Goal: Information Seeking & Learning: Find specific fact

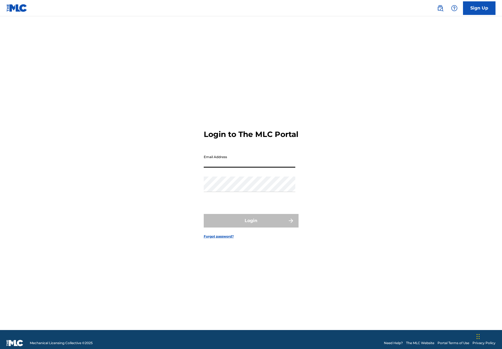
type input "[EMAIL_ADDRESS][DOMAIN_NAME]"
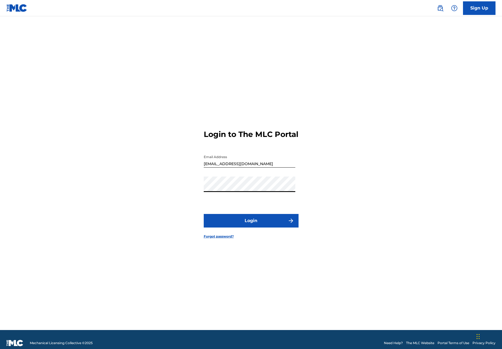
click at [243, 224] on button "Login" at bounding box center [251, 221] width 95 height 14
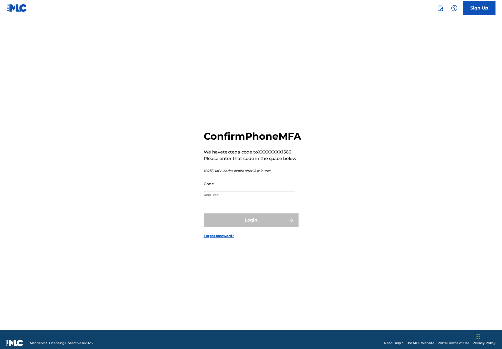
click at [230, 191] on input "Code" at bounding box center [250, 183] width 92 height 15
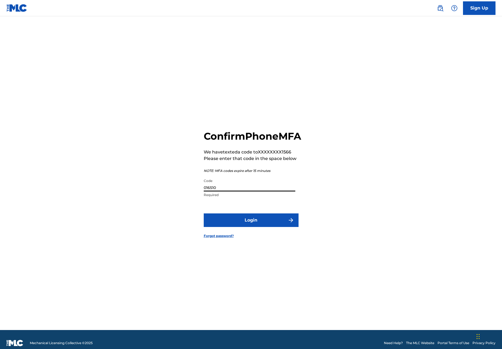
type input "016510"
click at [251, 226] on button "Login" at bounding box center [251, 220] width 95 height 14
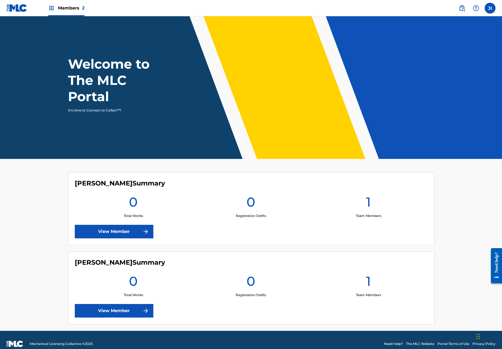
click at [461, 7] on img at bounding box center [462, 8] width 7 height 7
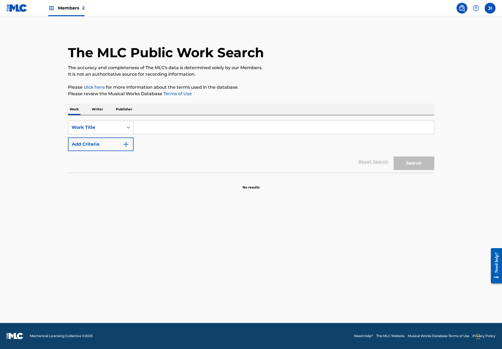
click at [103, 112] on p "Writer" at bounding box center [97, 109] width 14 height 11
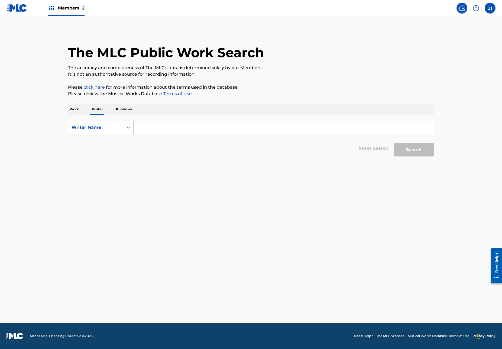
click at [146, 130] on input "Search Form" at bounding box center [284, 127] width 301 height 13
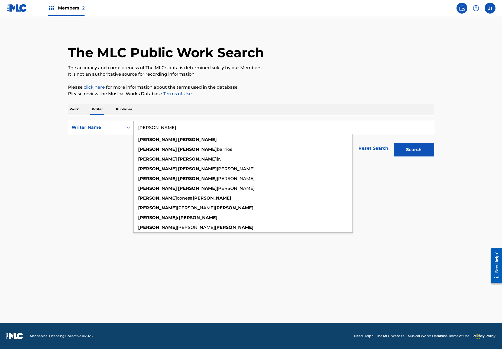
click at [414, 150] on button "Search" at bounding box center [414, 150] width 41 height 14
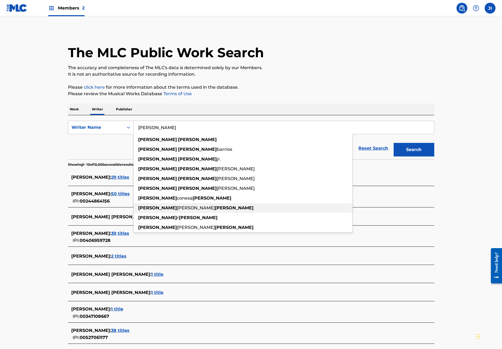
click at [185, 204] on div "[PERSON_NAME]" at bounding box center [243, 208] width 219 height 10
click at [72, 164] on p "Showing 1 - 10 of 10,000 accessible results (Total 14,161 )" at bounding box center [111, 164] width 86 height 5
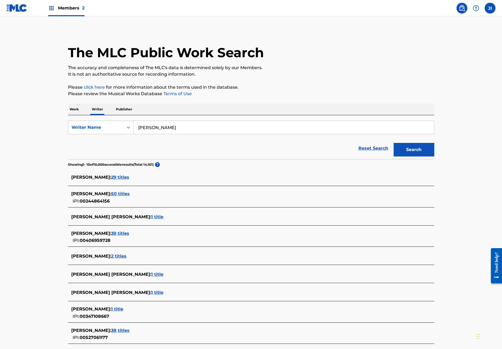
click at [129, 175] on span "29 titles" at bounding box center [120, 177] width 18 height 5
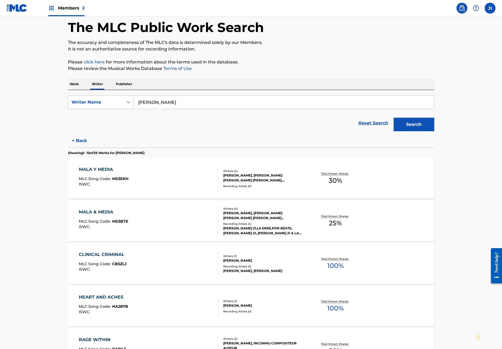
scroll to position [17, 0]
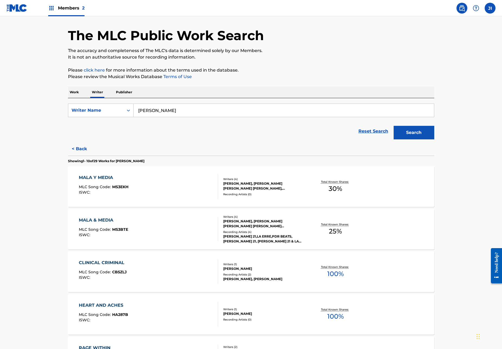
click at [81, 154] on button "< Back" at bounding box center [84, 149] width 33 height 14
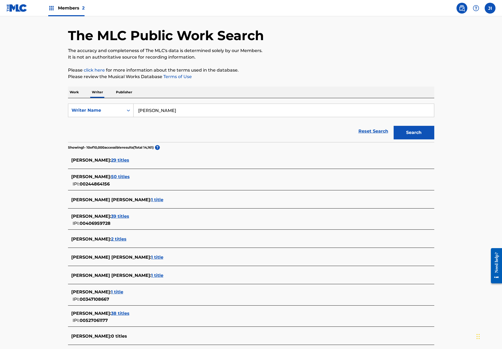
click at [129, 217] on span "39 titles" at bounding box center [120, 216] width 18 height 5
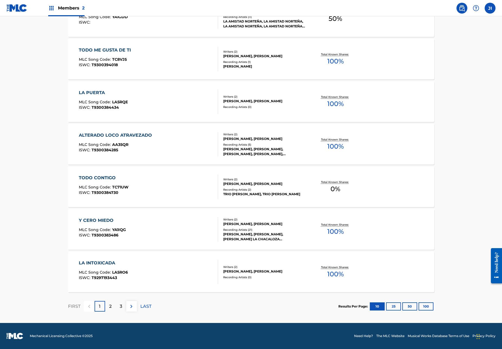
scroll to position [315, 0]
click at [110, 303] on p "2" at bounding box center [110, 306] width 2 height 7
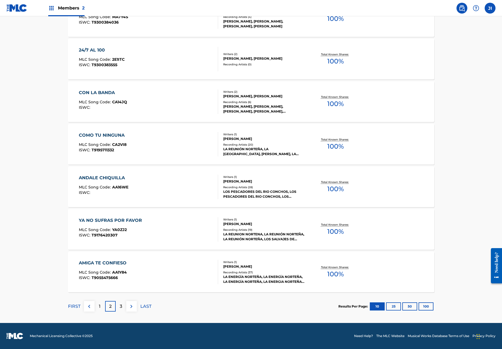
click at [122, 303] on p "3" at bounding box center [121, 306] width 2 height 7
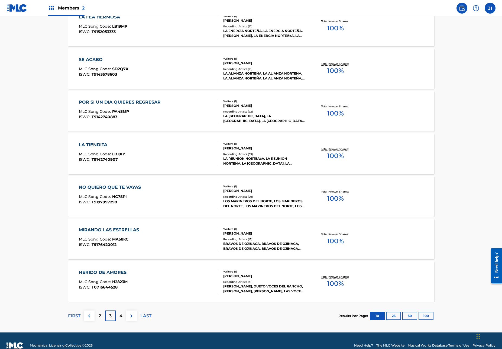
scroll to position [306, 0]
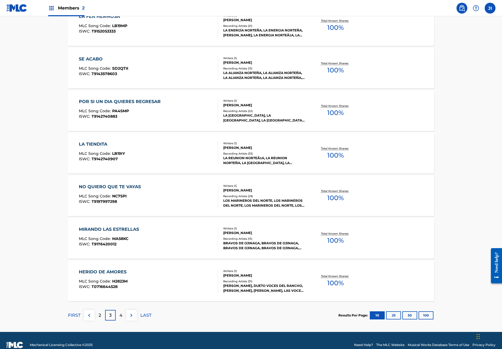
click at [125, 316] on div "4" at bounding box center [121, 315] width 11 height 11
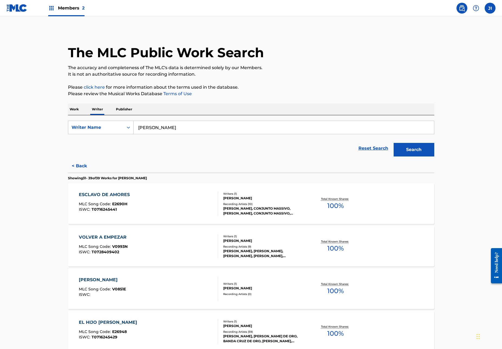
scroll to position [0, 0]
click at [103, 111] on p "Writer" at bounding box center [97, 109] width 14 height 11
click at [159, 131] on input "[PERSON_NAME]" at bounding box center [284, 127] width 301 height 13
click at [167, 128] on input "[PERSON_NAME]" at bounding box center [284, 127] width 301 height 13
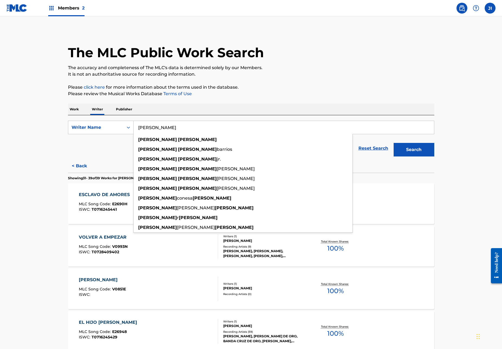
type input "[PERSON_NAME]"
click at [414, 150] on button "Search" at bounding box center [414, 150] width 41 height 14
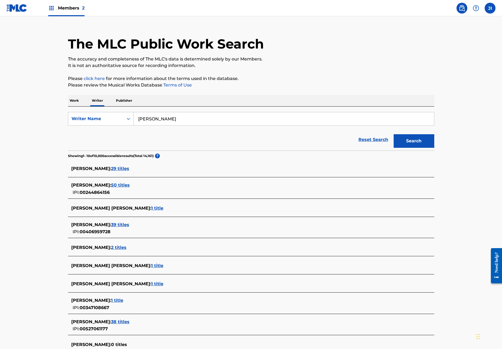
scroll to position [9, 0]
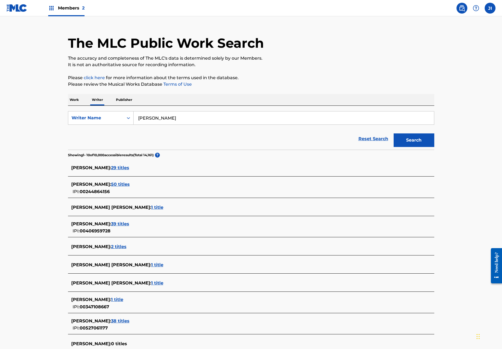
click at [125, 221] on span "39 titles" at bounding box center [120, 223] width 18 height 5
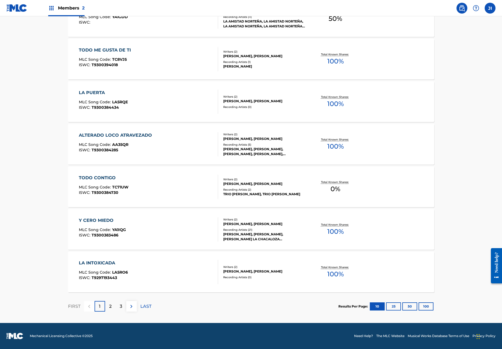
scroll to position [315, 0]
click at [112, 305] on div "2" at bounding box center [110, 306] width 11 height 11
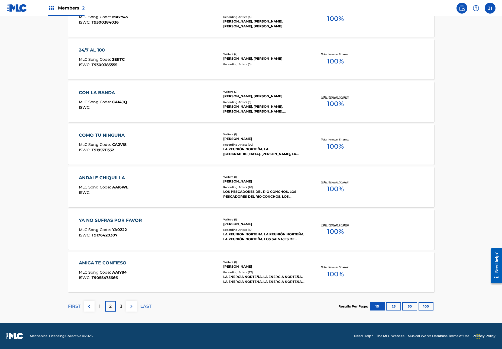
click at [124, 305] on div "3" at bounding box center [121, 306] width 11 height 11
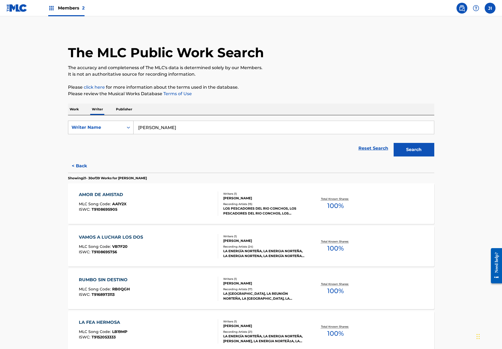
scroll to position [0, 0]
click at [105, 126] on div "Writer Name" at bounding box center [96, 127] width 49 height 7
click at [78, 110] on p "Work" at bounding box center [74, 109] width 12 height 11
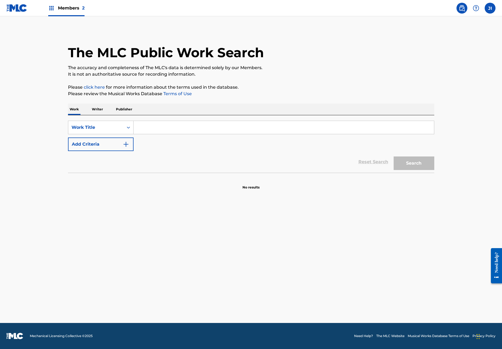
click at [147, 131] on input "Search Form" at bounding box center [284, 127] width 301 height 13
click at [414, 163] on button "Search" at bounding box center [414, 163] width 41 height 14
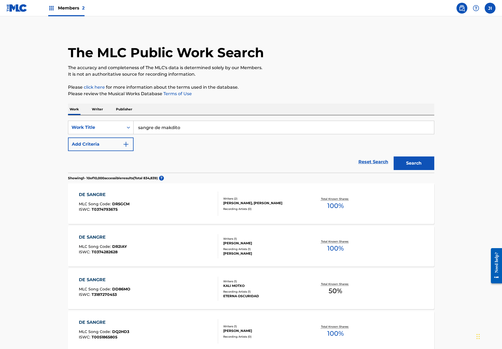
click at [184, 127] on input "sangre de makdito" at bounding box center [284, 127] width 301 height 13
type input "sangre de maldito"
click at [177, 139] on strong "maldito" at bounding box center [171, 139] width 18 height 5
click at [410, 166] on button "Search" at bounding box center [414, 163] width 41 height 14
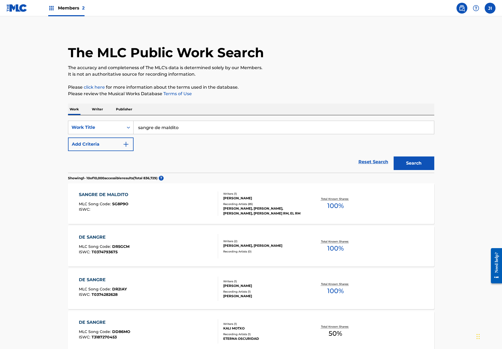
click at [126, 194] on div "SANGRE DE MALDITO" at bounding box center [105, 194] width 52 height 7
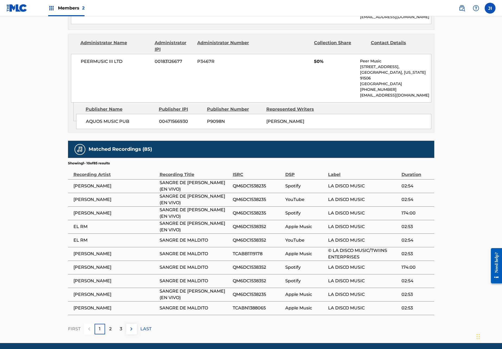
scroll to position [312, 0]
click at [117, 122] on span "AQUOS MUSIC PUB" at bounding box center [120, 121] width 69 height 7
click at [182, 121] on span "00471566930" at bounding box center [181, 121] width 44 height 7
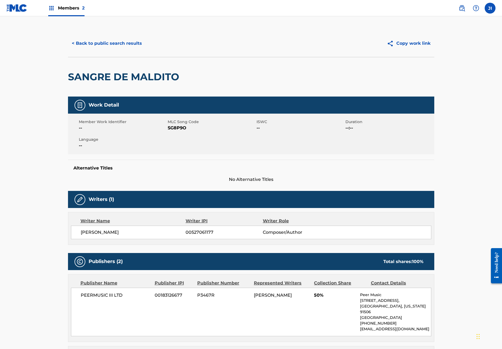
scroll to position [0, 0]
click at [112, 43] on button "< Back to public search results" at bounding box center [107, 44] width 78 height 14
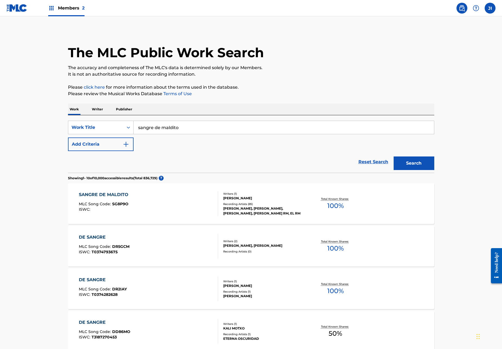
click at [232, 203] on div "Recording Artists ( 85 )" at bounding box center [264, 204] width 82 height 4
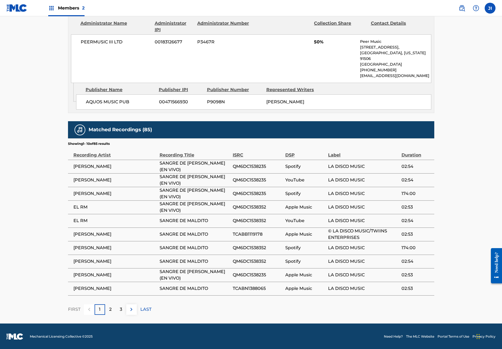
scroll to position [331, 0]
click at [115, 307] on div "2" at bounding box center [110, 309] width 11 height 11
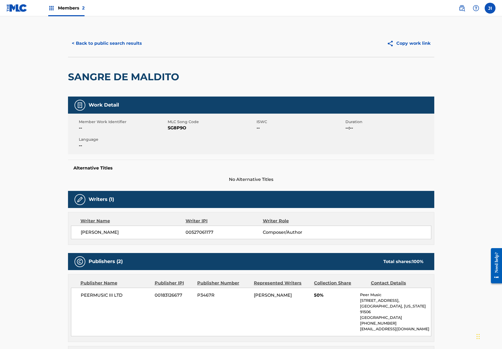
scroll to position [0, 0]
click at [211, 233] on span "00527061177" at bounding box center [224, 232] width 77 height 7
click at [125, 232] on span "[PERSON_NAME]" at bounding box center [133, 232] width 105 height 7
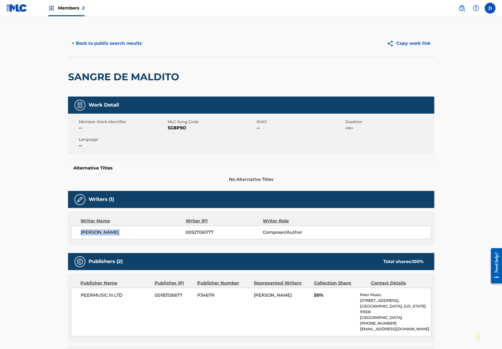
click at [125, 232] on span "[PERSON_NAME]" at bounding box center [133, 232] width 105 height 7
click at [105, 236] on div "[PERSON_NAME] 00527061177 Composer/Author" at bounding box center [251, 232] width 360 height 14
click at [100, 42] on button "< Back to public search results" at bounding box center [107, 44] width 78 height 14
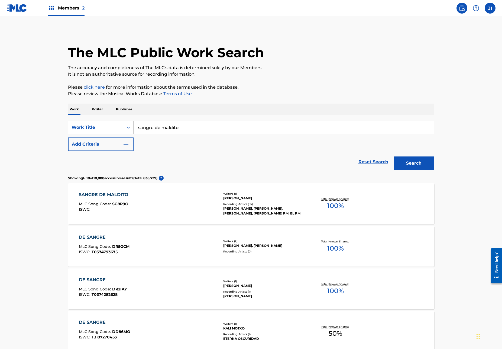
click at [103, 108] on p "Writer" at bounding box center [97, 109] width 14 height 11
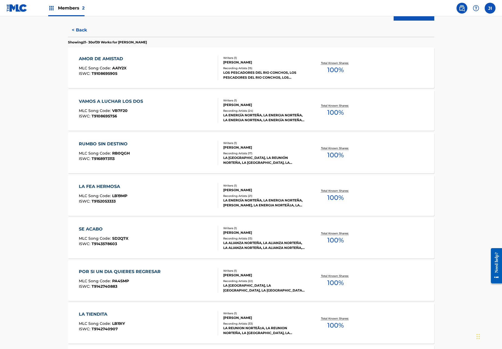
scroll to position [136, 0]
click at [338, 195] on span "100 %" at bounding box center [335, 197] width 17 height 10
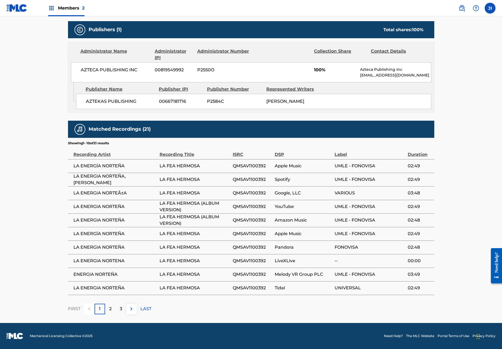
scroll to position [231, 0]
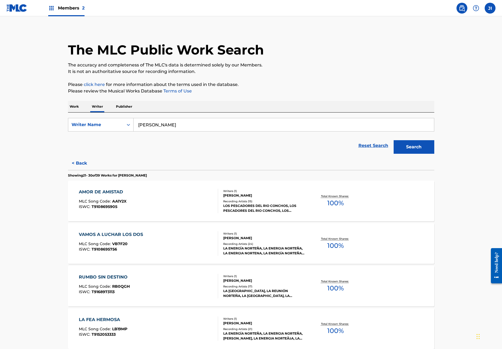
scroll to position [4, 0]
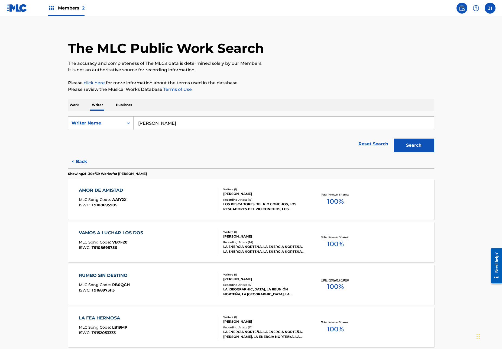
click at [102, 187] on div "AMOR DE AMISTAD" at bounding box center [103, 190] width 48 height 7
